Goal: Task Accomplishment & Management: Use online tool/utility

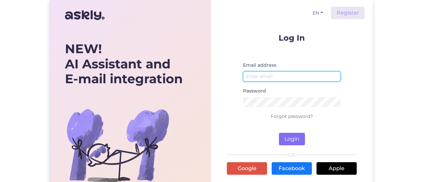
type input "[EMAIL_ADDRESS][DOMAIN_NAME]"
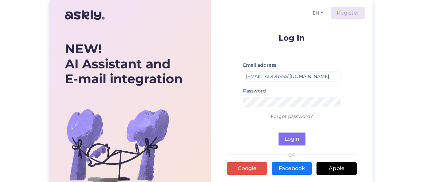
click at [295, 140] on button "Login" at bounding box center [292, 139] width 26 height 13
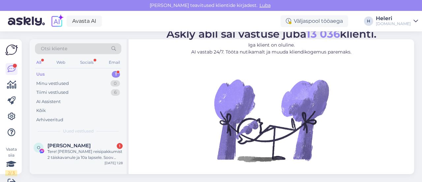
click at [71, 48] on div "Otsi kliente" at bounding box center [78, 48] width 86 height 11
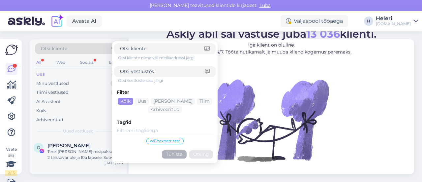
click at [73, 46] on div "Otsi kliente" at bounding box center [78, 48] width 86 height 11
drag, startPoint x: 73, startPoint y: 46, endPoint x: 259, endPoint y: 62, distance: 186.6
click at [259, 62] on img at bounding box center [271, 120] width 119 height 119
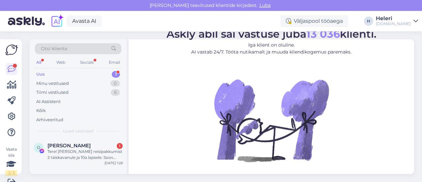
click at [81, 47] on div "Otsi kliente" at bounding box center [78, 48] width 86 height 11
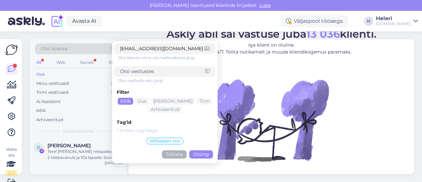
type input "[EMAIL_ADDRESS][DOMAIN_NAME]"
click at [202, 153] on button "Otsing" at bounding box center [201, 154] width 24 height 8
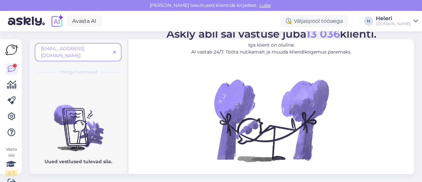
click at [115, 50] on icon at bounding box center [114, 52] width 3 height 5
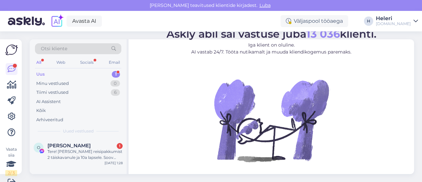
click at [72, 49] on div "Otsi kliente" at bounding box center [78, 48] width 86 height 11
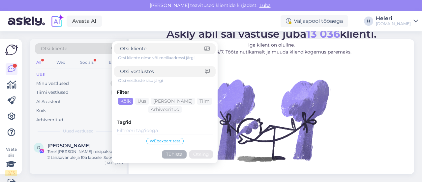
click at [133, 69] on input at bounding box center [162, 71] width 85 height 7
paste input "[EMAIL_ADDRESS][DOMAIN_NAME]"
type input "[EMAIL_ADDRESS][DOMAIN_NAME]"
click at [207, 153] on button "Otsing" at bounding box center [201, 154] width 24 height 8
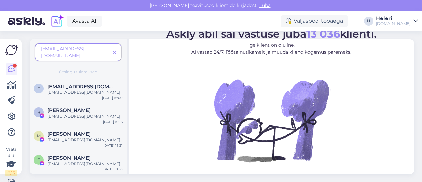
click at [394, 19] on div "Heleri" at bounding box center [393, 18] width 35 height 5
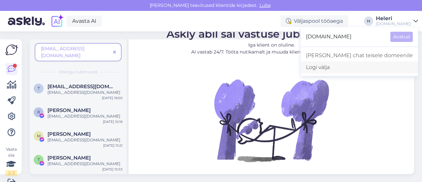
click at [372, 70] on div "Logi välja" at bounding box center [359, 67] width 117 height 12
